Goal: Transaction & Acquisition: Purchase product/service

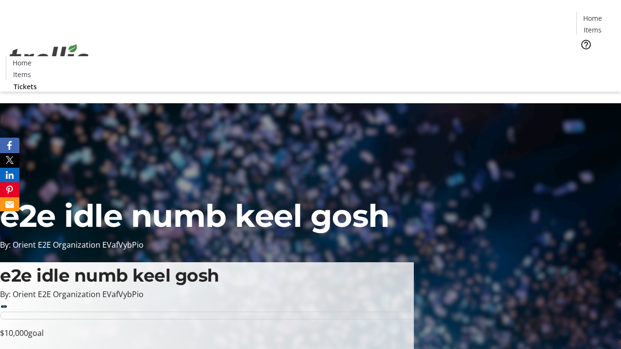
click at [584, 56] on span "Tickets" at bounding box center [595, 61] width 23 height 10
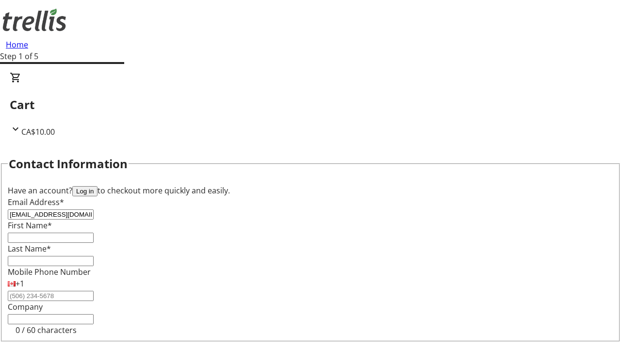
type input "[EMAIL_ADDRESS][DOMAIN_NAME]"
type input "[PERSON_NAME]"
type input "Conn"
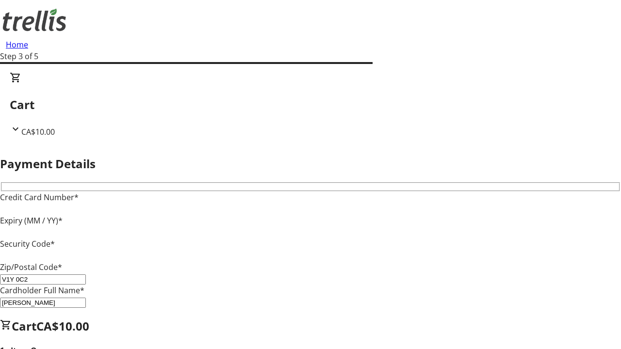
type input "V1Y 0C2"
